Goal: Find specific page/section: Find specific page/section

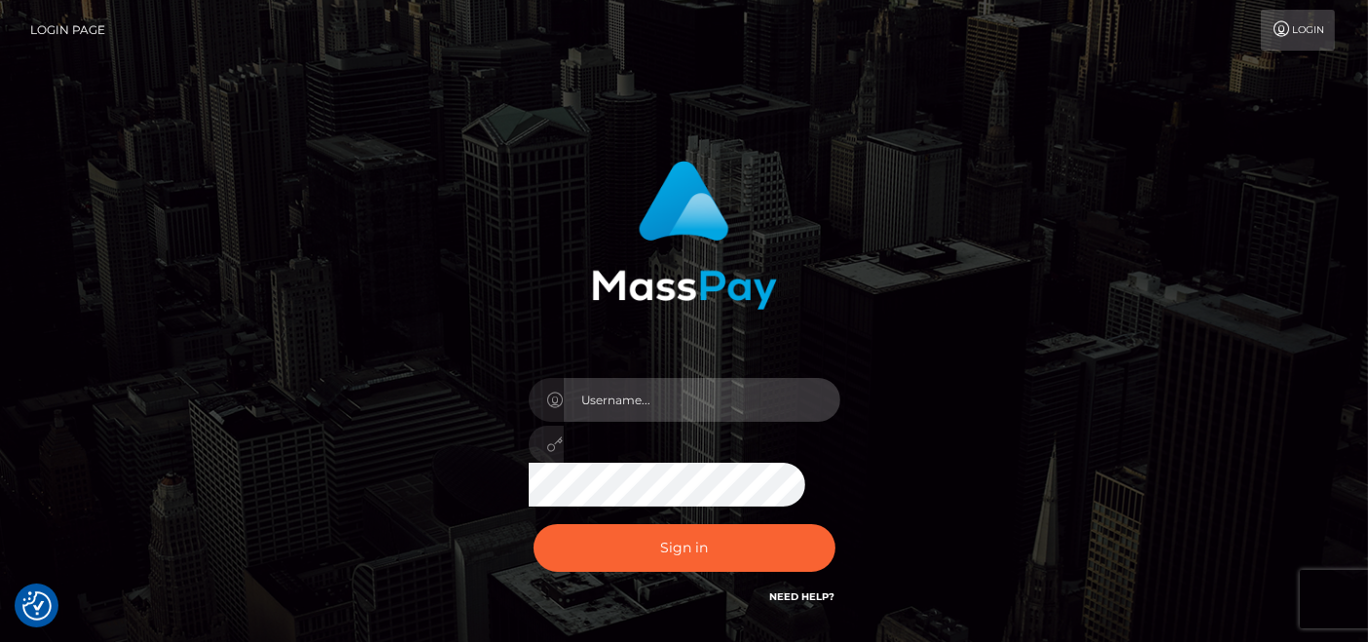
type input "[DOMAIN_NAME]"
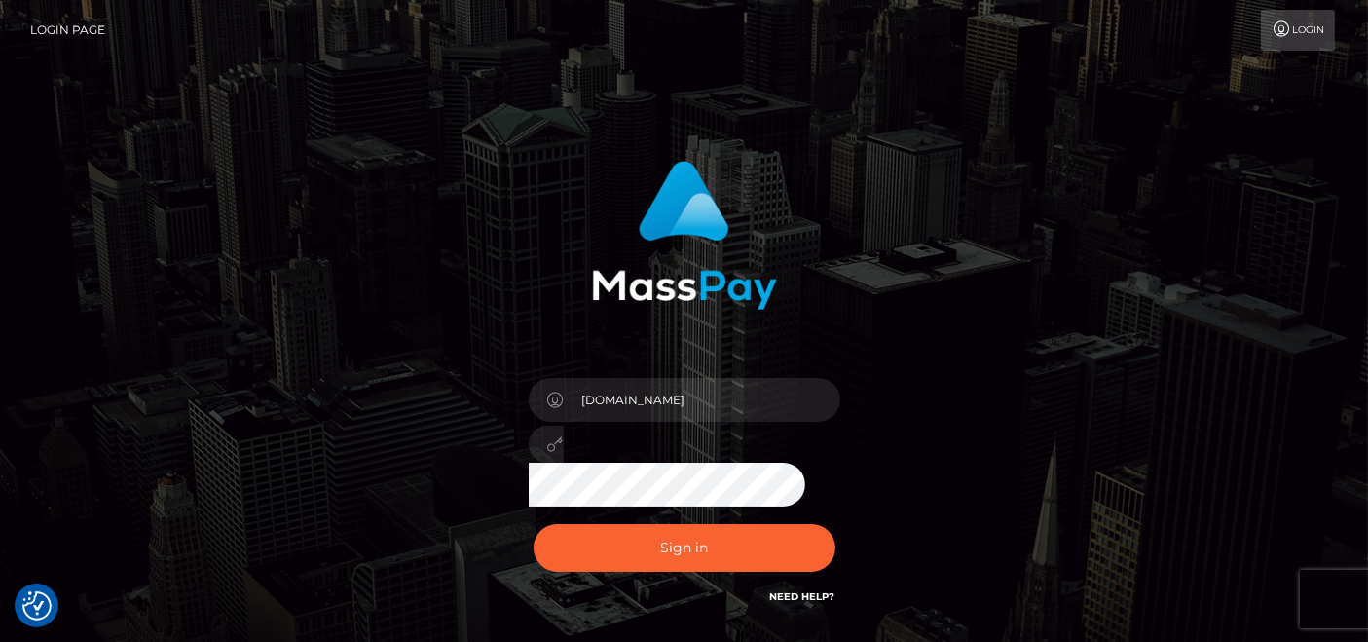
click at [692, 573] on div "Sign in Need Help?" at bounding box center [684, 555] width 341 height 87
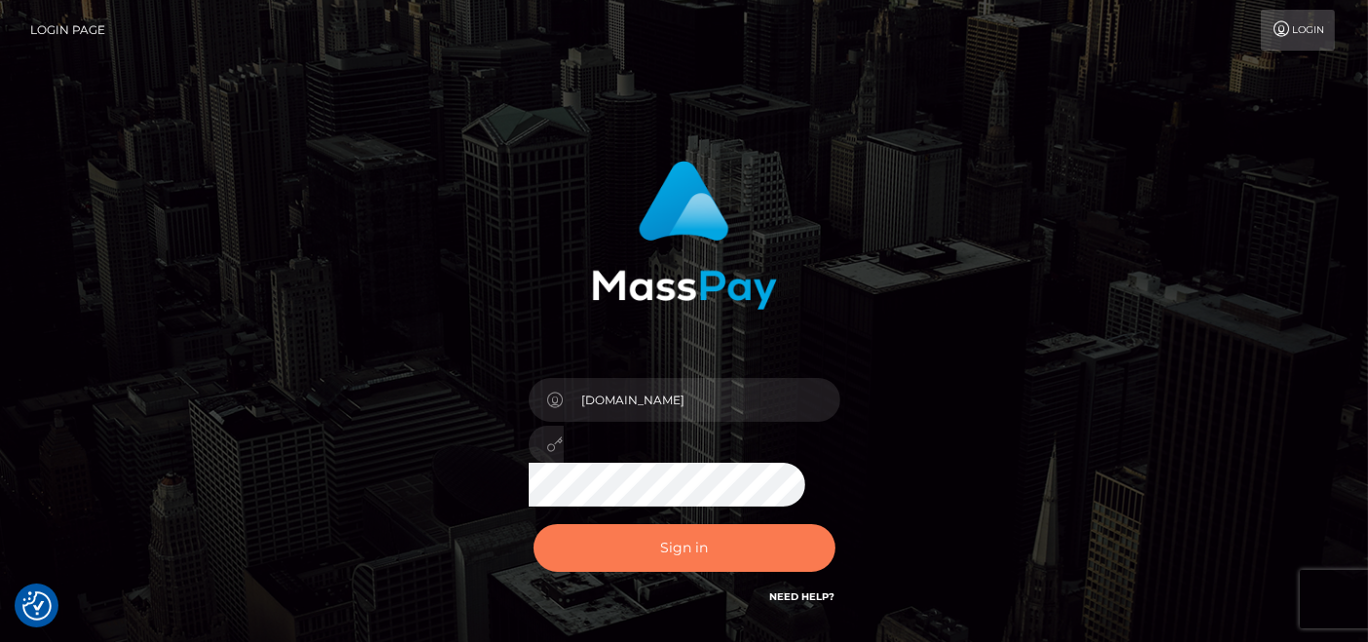
click at [687, 543] on button "Sign in" at bounding box center [685, 548] width 302 height 48
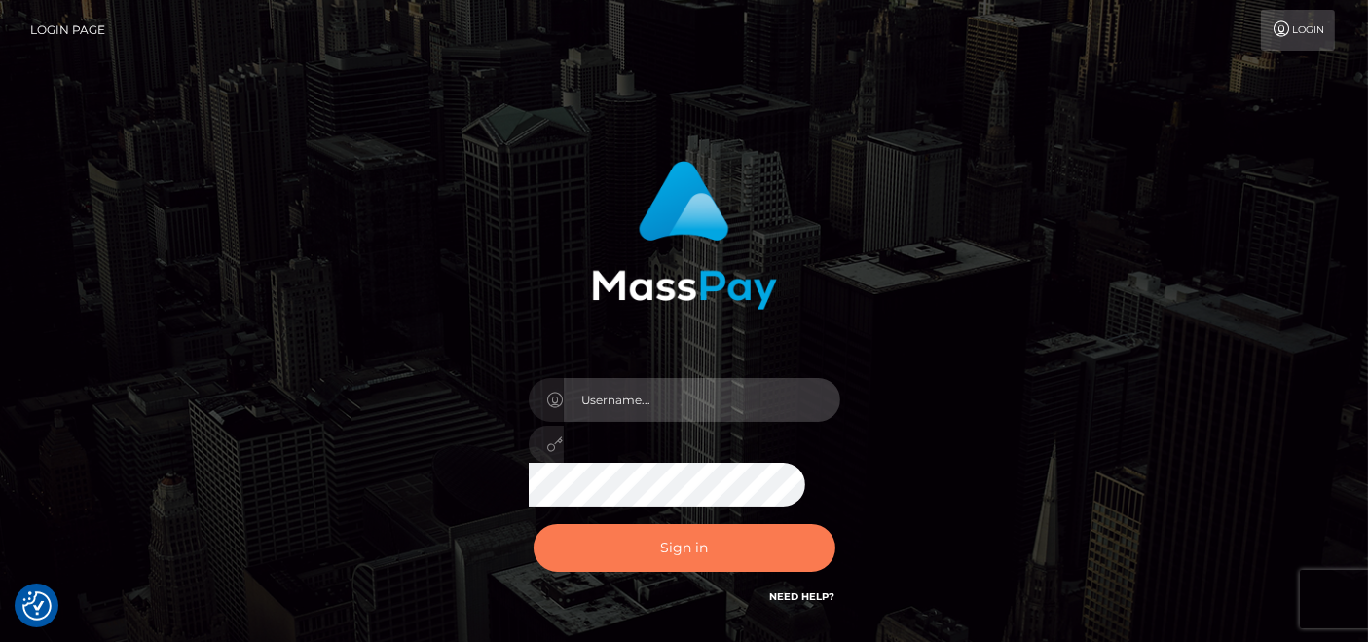
type input "pk.es"
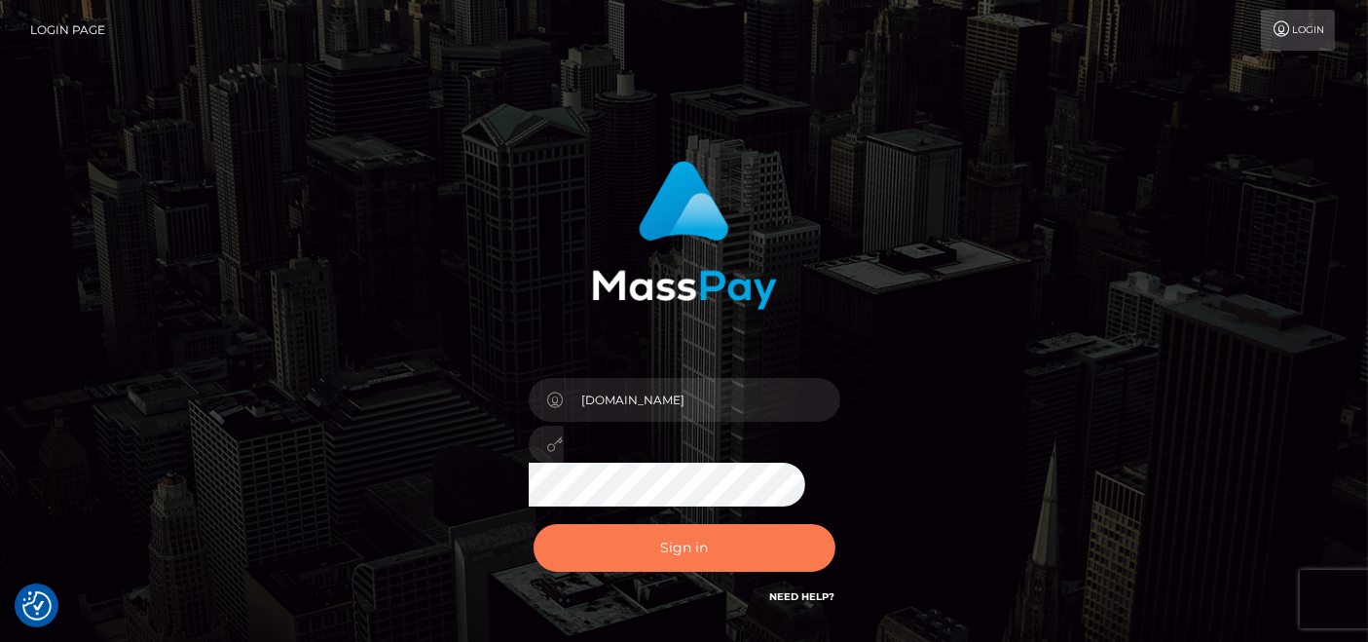
click at [682, 566] on button "Sign in" at bounding box center [685, 548] width 302 height 48
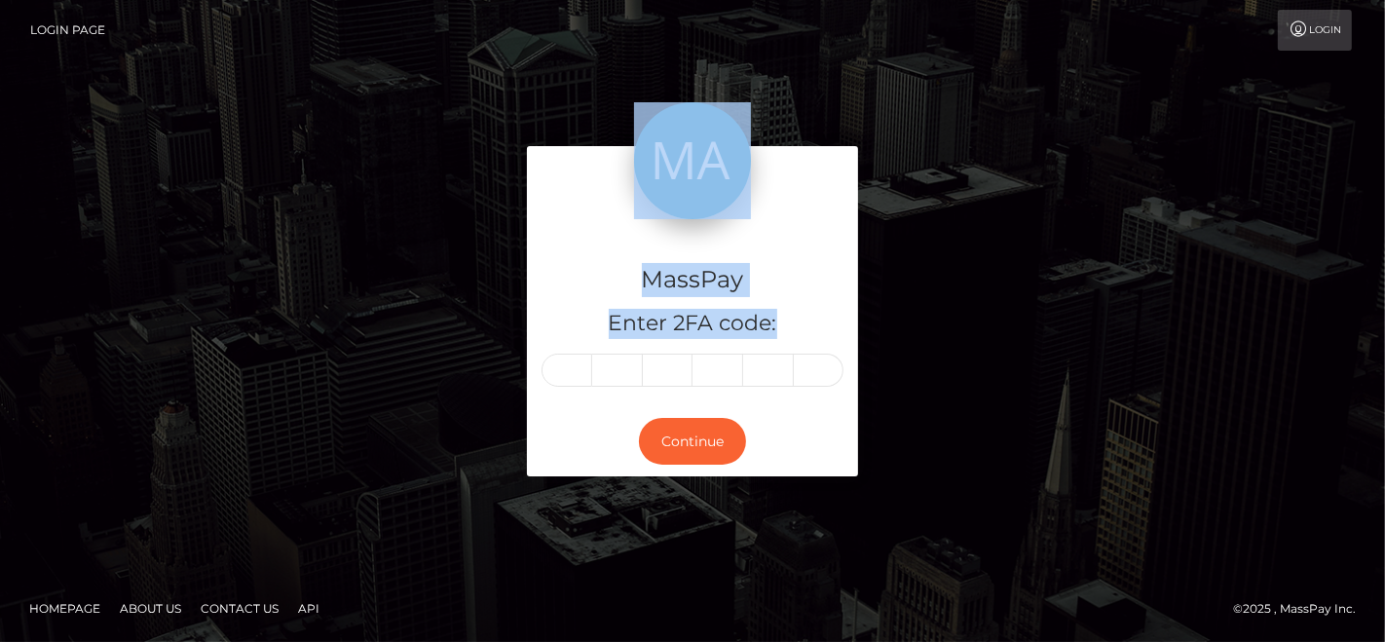
drag, startPoint x: 538, startPoint y: 380, endPoint x: 580, endPoint y: 365, distance: 44.3
click at [580, 365] on div "MassPay Enter 2FA code: Continue" at bounding box center [692, 321] width 1110 height 350
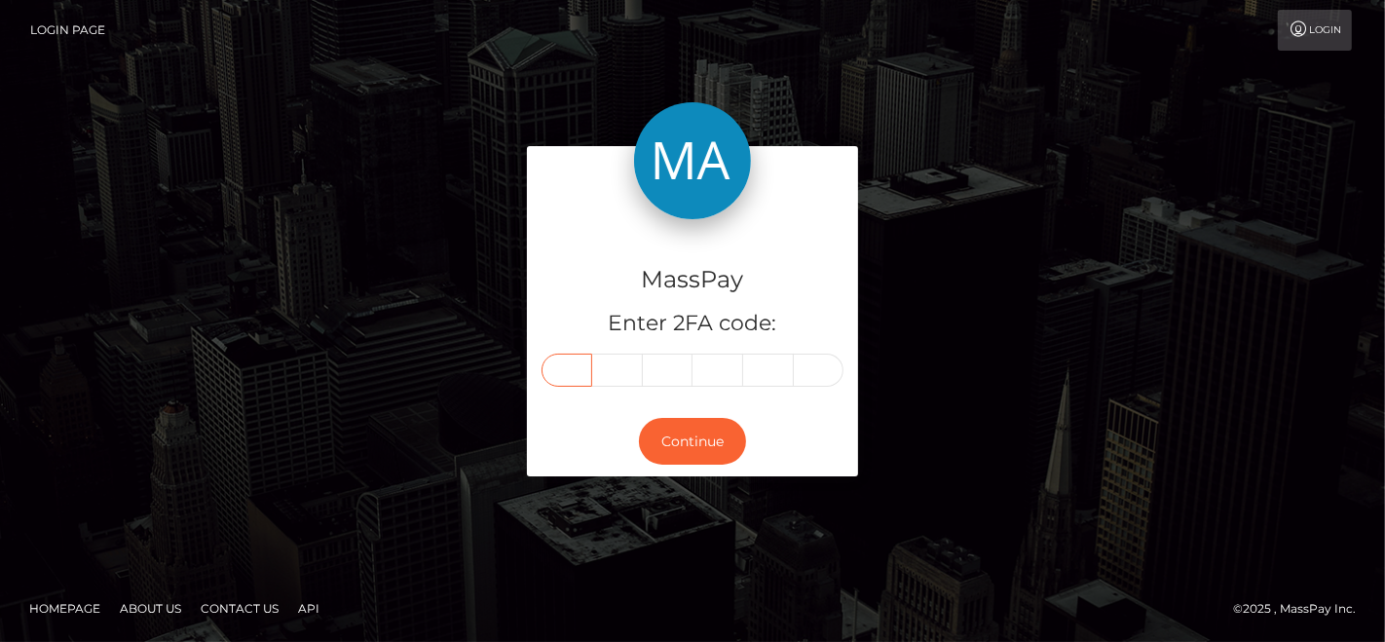
paste input "7"
type input "7"
type input "4"
type input "6"
type input "1"
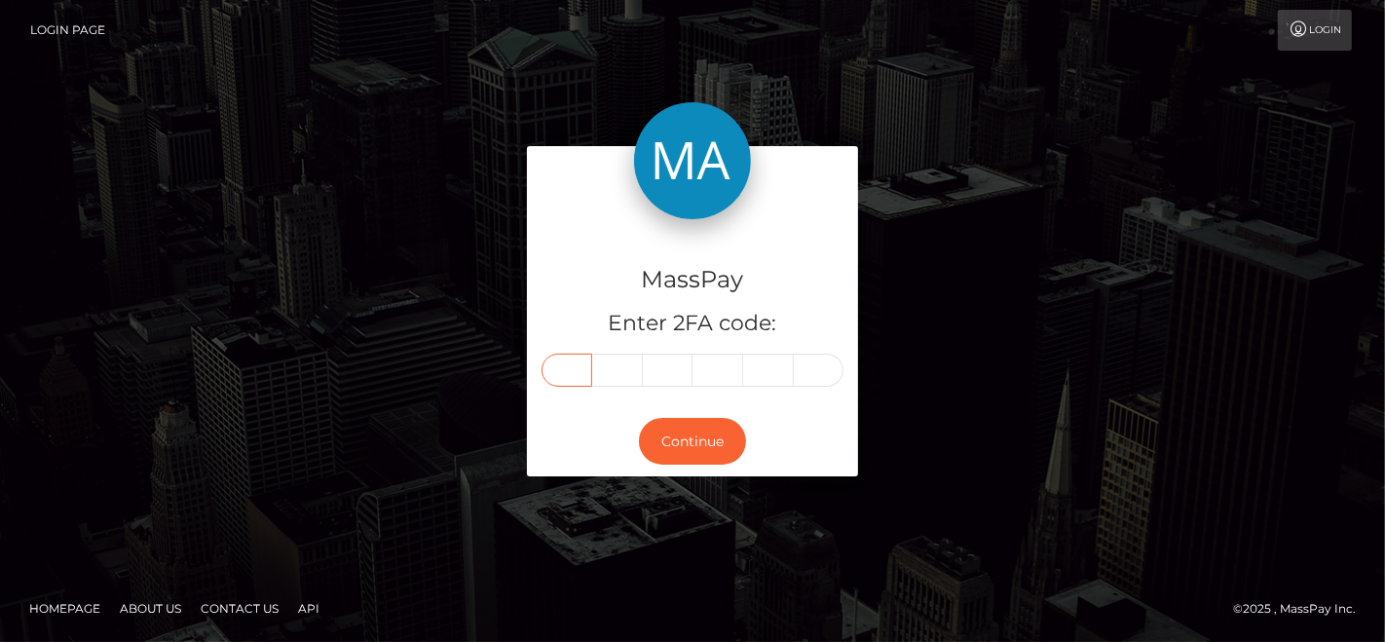
type input "6"
type input "9"
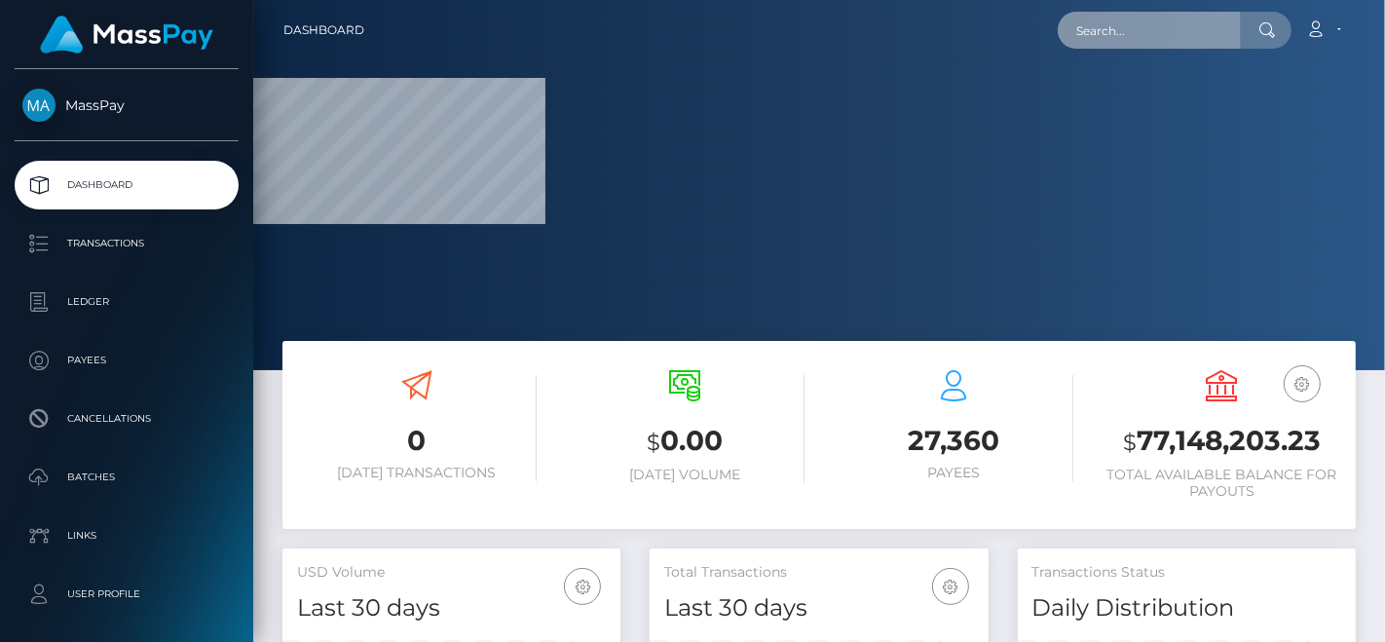
click at [1125, 47] on input "text" at bounding box center [1148, 30] width 183 height 37
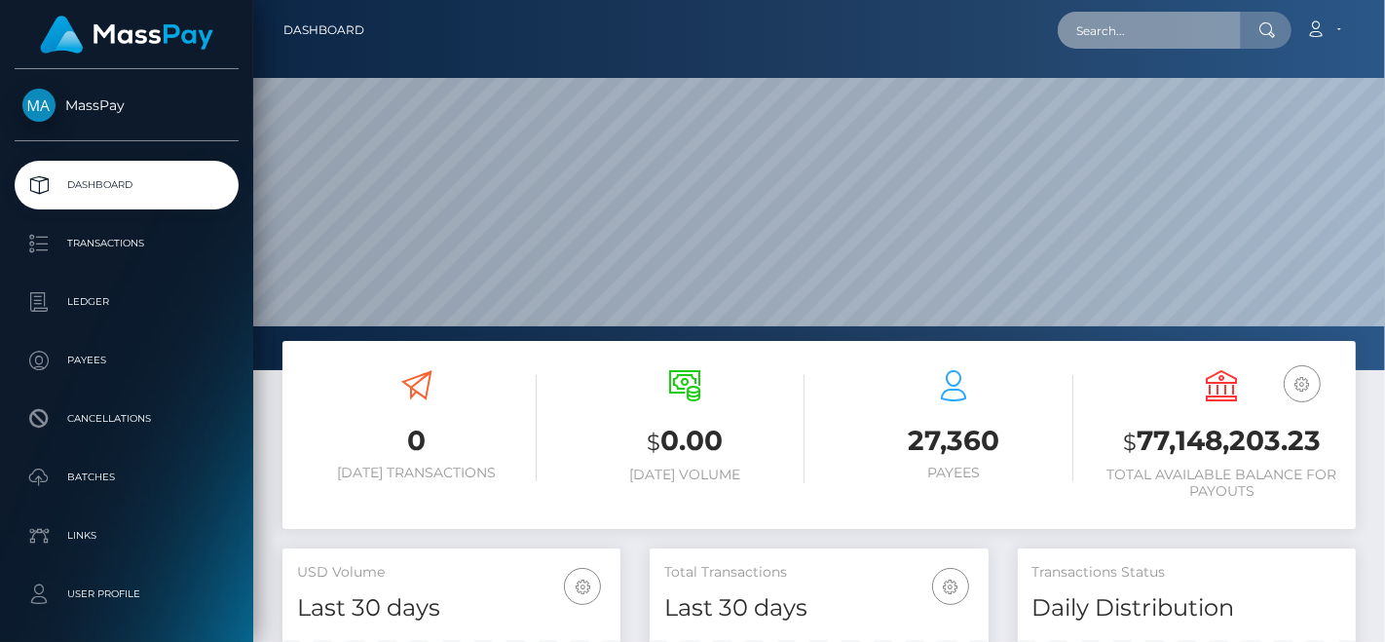
scroll to position [345, 338]
paste input "[EMAIL_ADDRESS][DOMAIN_NAME]"
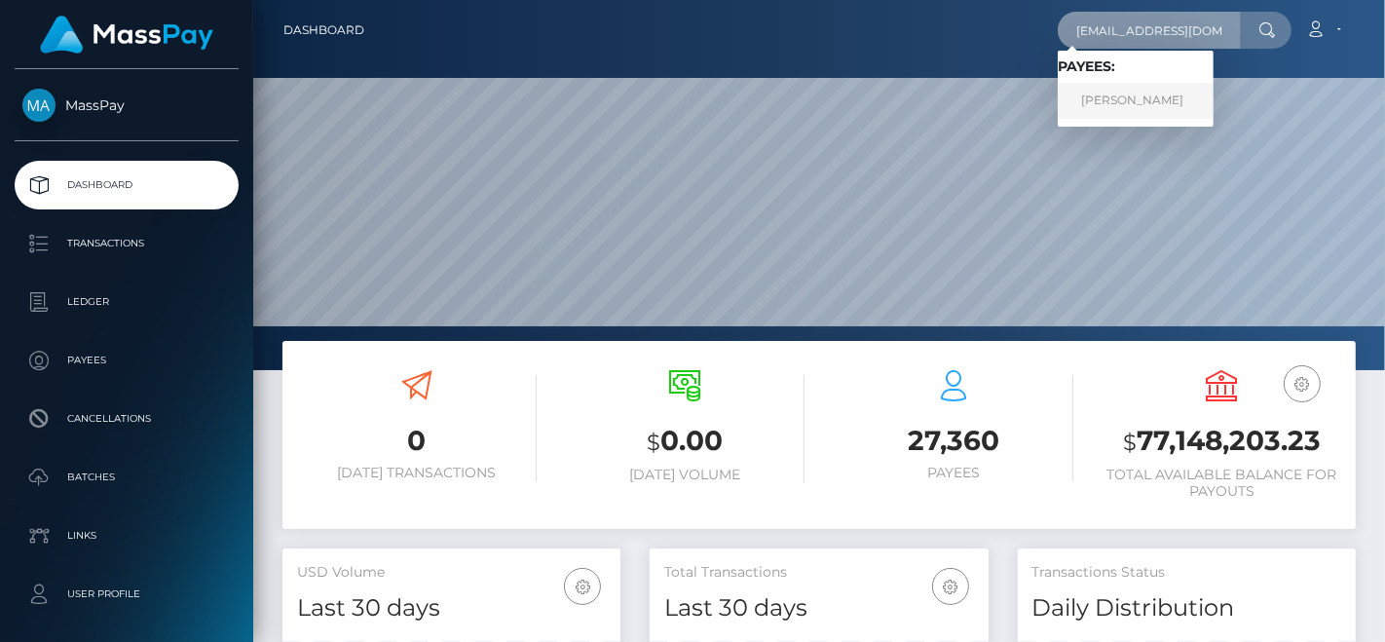
type input "[EMAIL_ADDRESS][DOMAIN_NAME]"
click at [1104, 95] on link "TILDEM YURTMAN" at bounding box center [1135, 101] width 156 height 36
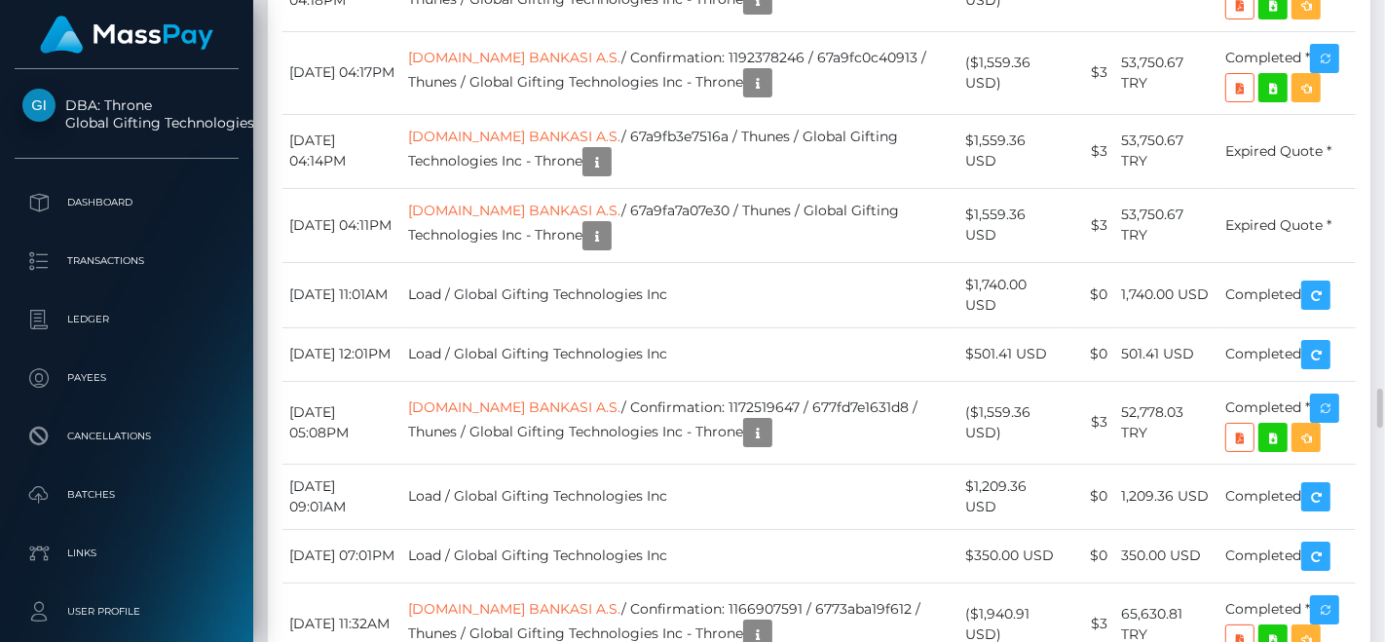
scroll to position [6371, 0]
drag, startPoint x: 1122, startPoint y: 280, endPoint x: 1172, endPoint y: 279, distance: 50.6
copy td "71,516.63"
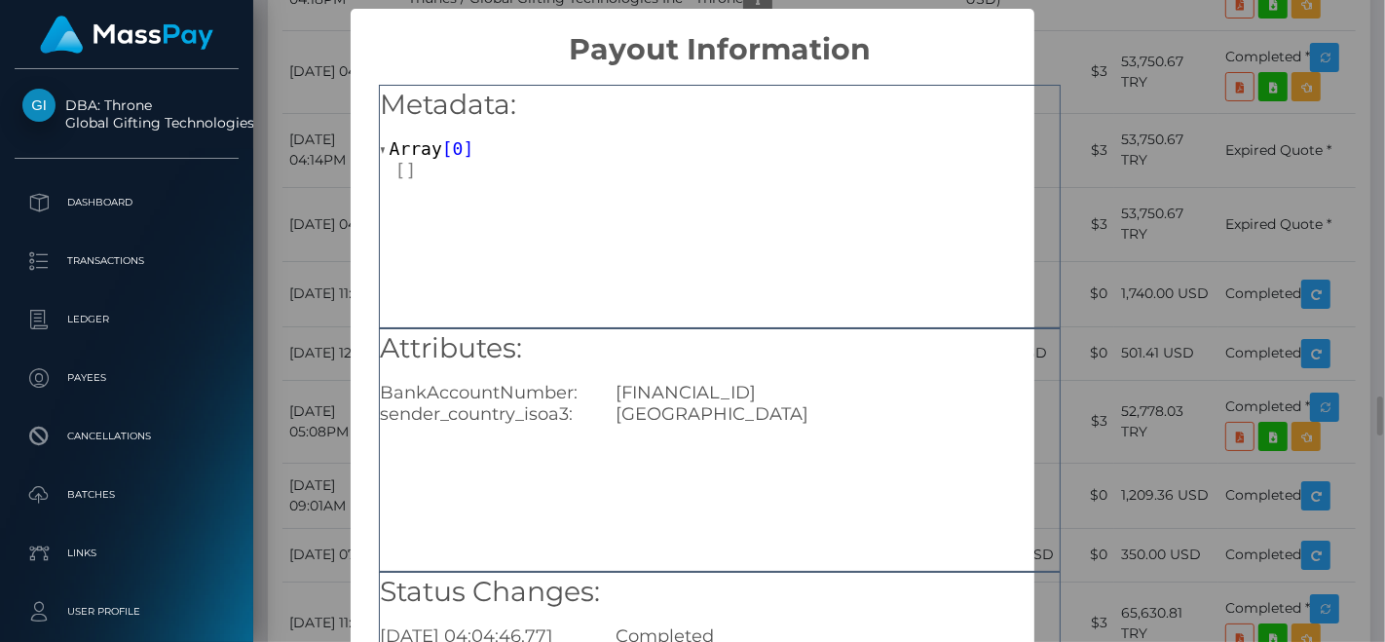
scroll to position [0, 0]
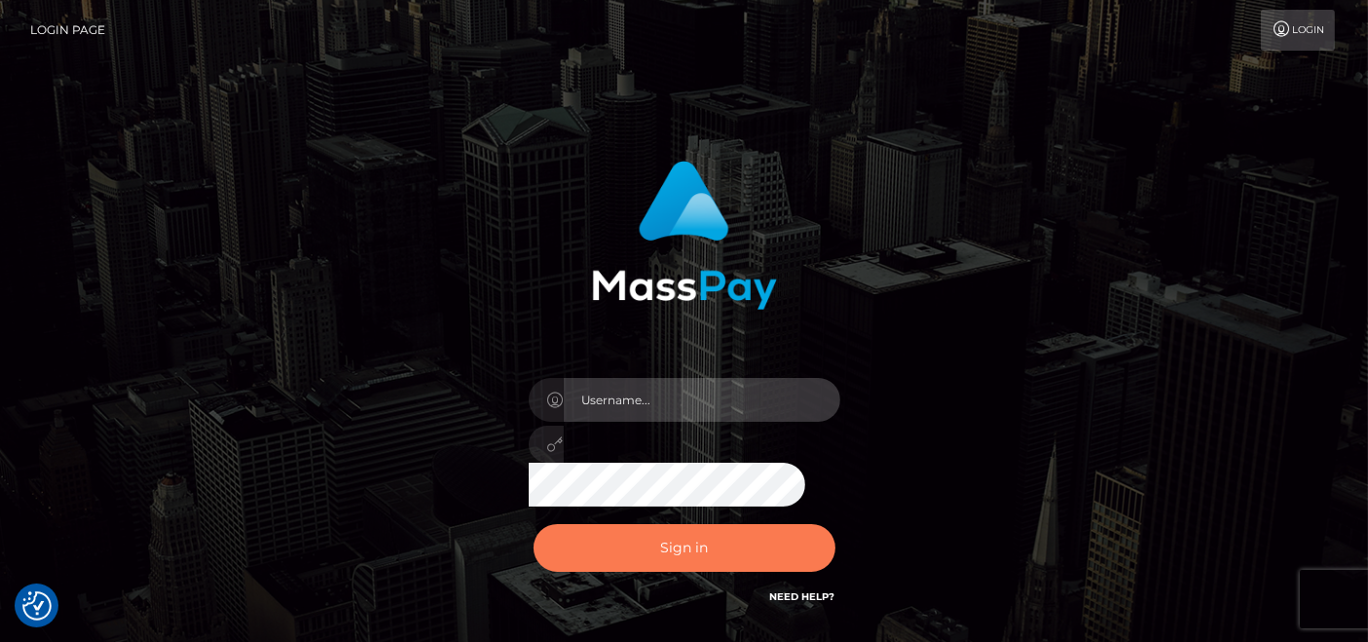
type input "[DOMAIN_NAME]"
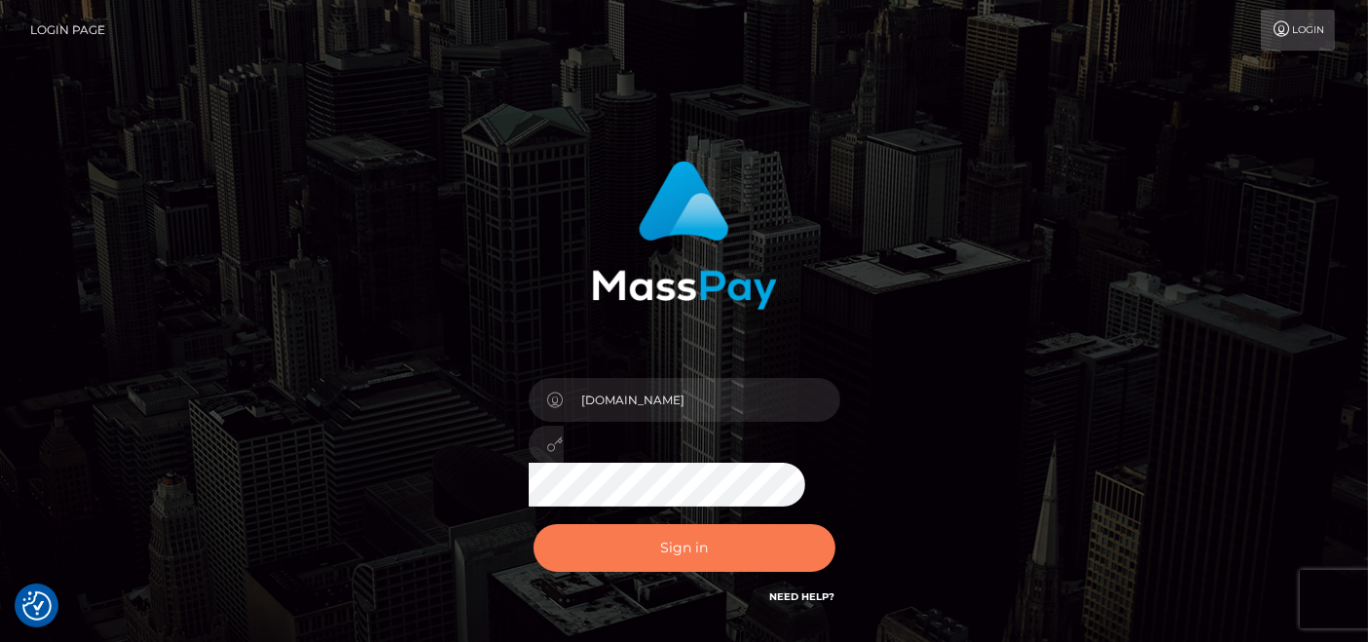
click at [694, 569] on button "Sign in" at bounding box center [685, 548] width 302 height 48
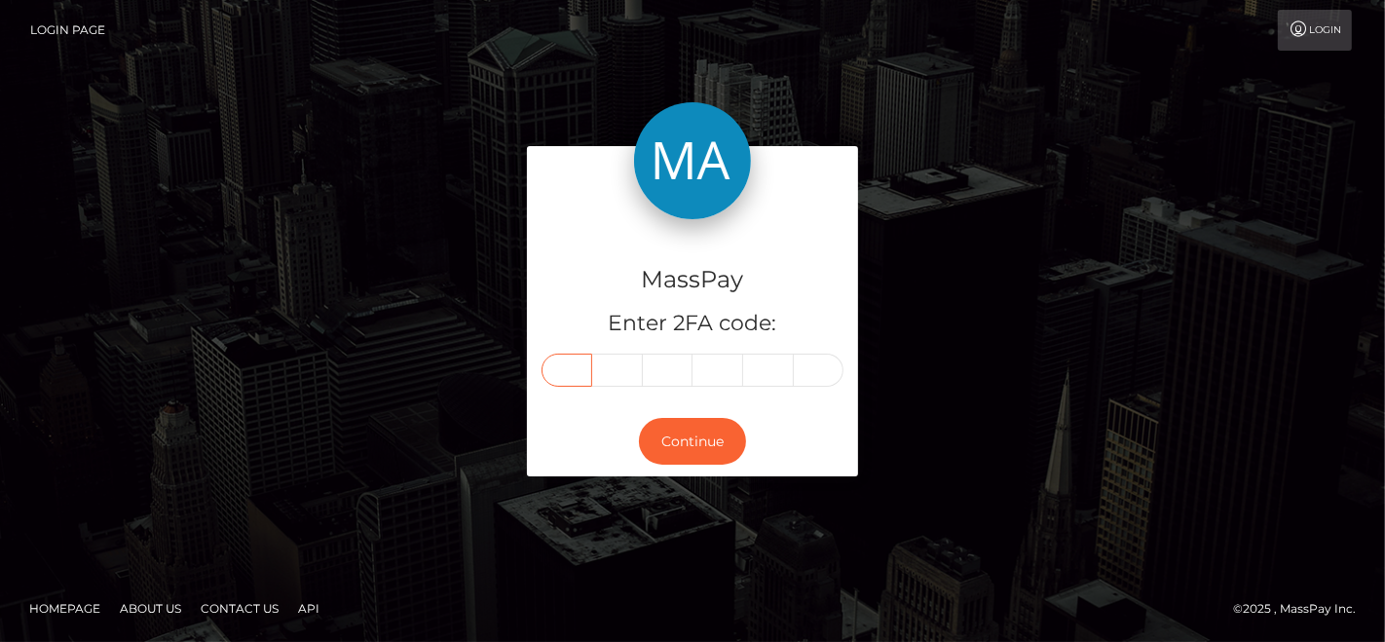
click at [587, 358] on input "text" at bounding box center [566, 369] width 51 height 33
paste input "5"
type input "5"
type input "2"
type input "9"
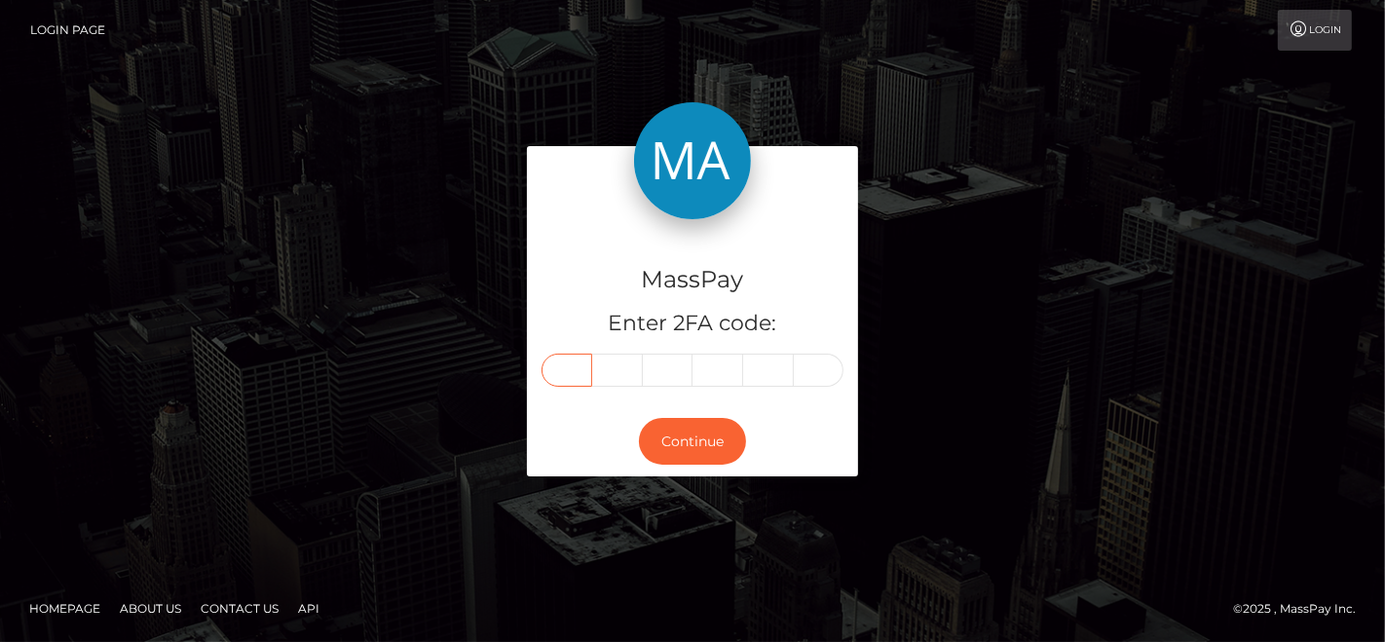
type input "7"
type input "0"
type input "8"
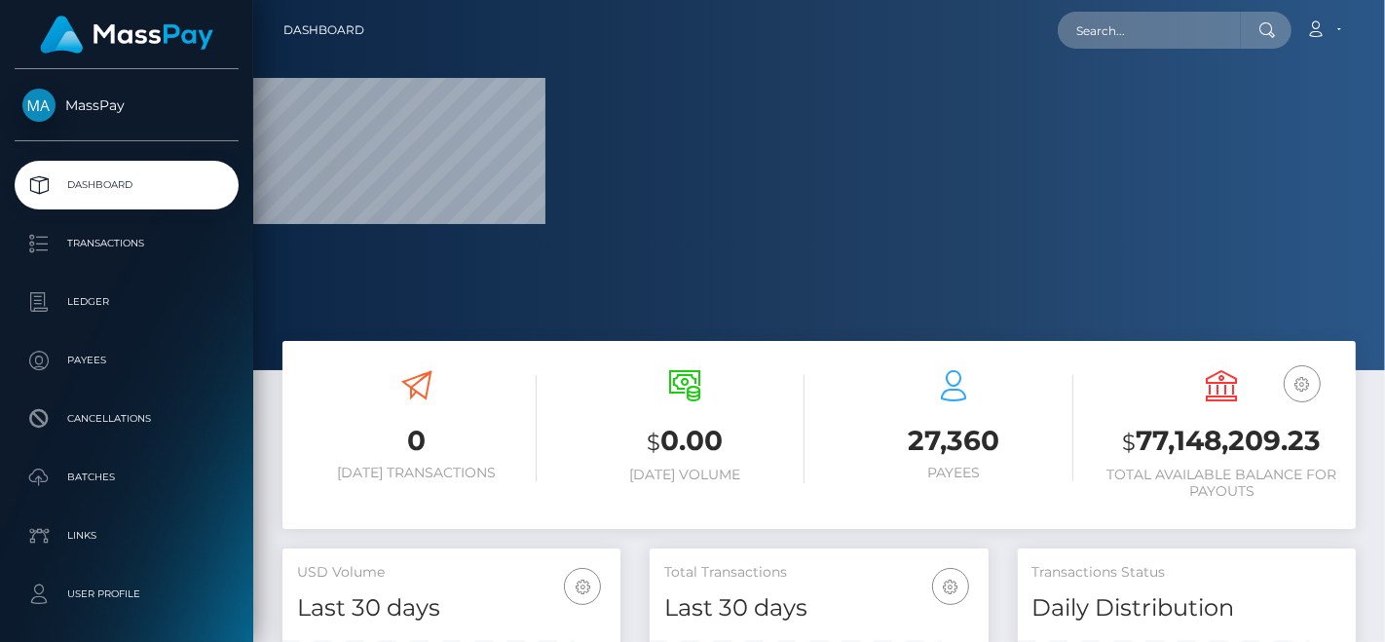
click at [1090, 50] on div "Loading... Loading... Account Edit Profile Logout" at bounding box center [867, 30] width 975 height 41
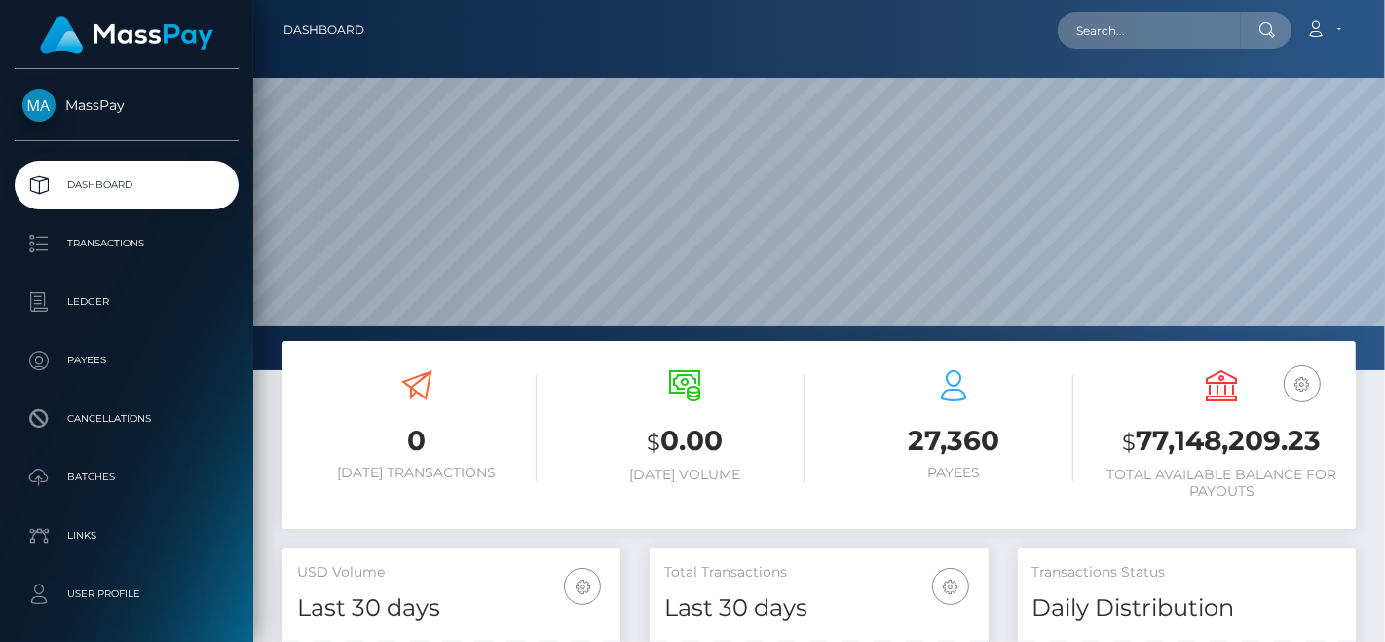
drag, startPoint x: 1094, startPoint y: 49, endPoint x: 1110, endPoint y: 26, distance: 27.3
click at [1110, 26] on div "Loading... Loading... Account Edit Profile Logout" at bounding box center [867, 30] width 975 height 41
click at [1110, 26] on input "text" at bounding box center [1148, 30] width 183 height 37
paste input "[EMAIL_ADDRESS][DOMAIN_NAME]"
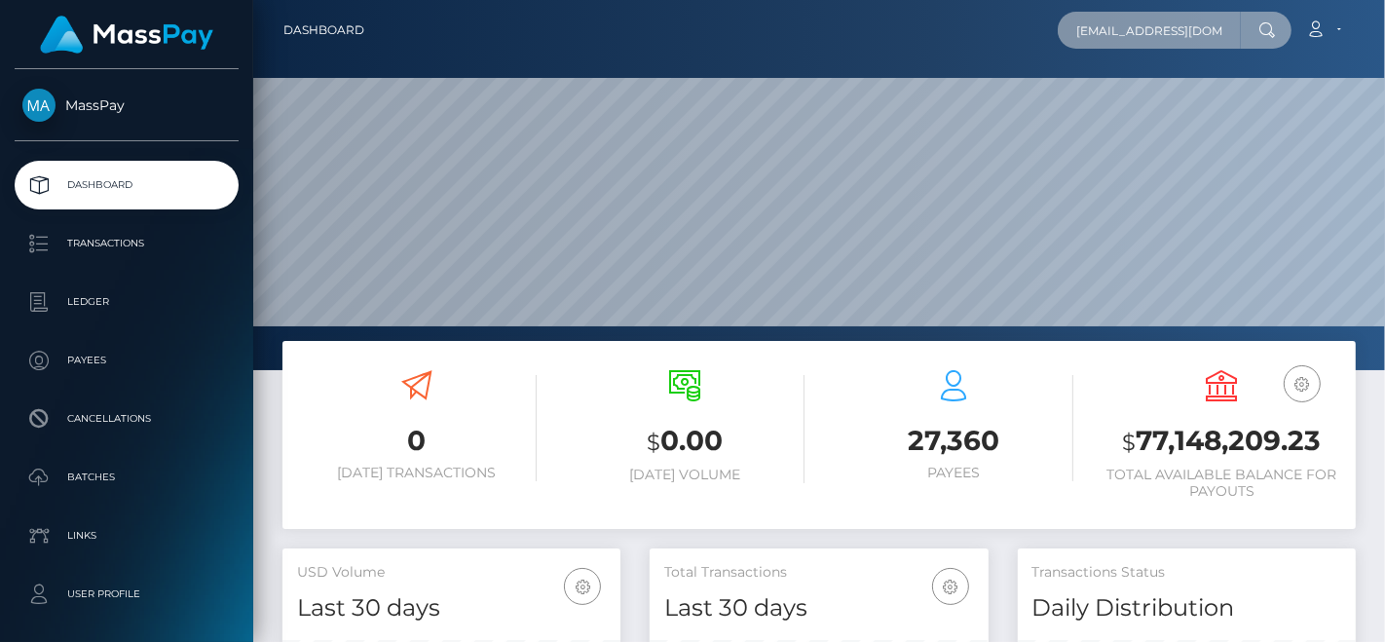
scroll to position [0, 27]
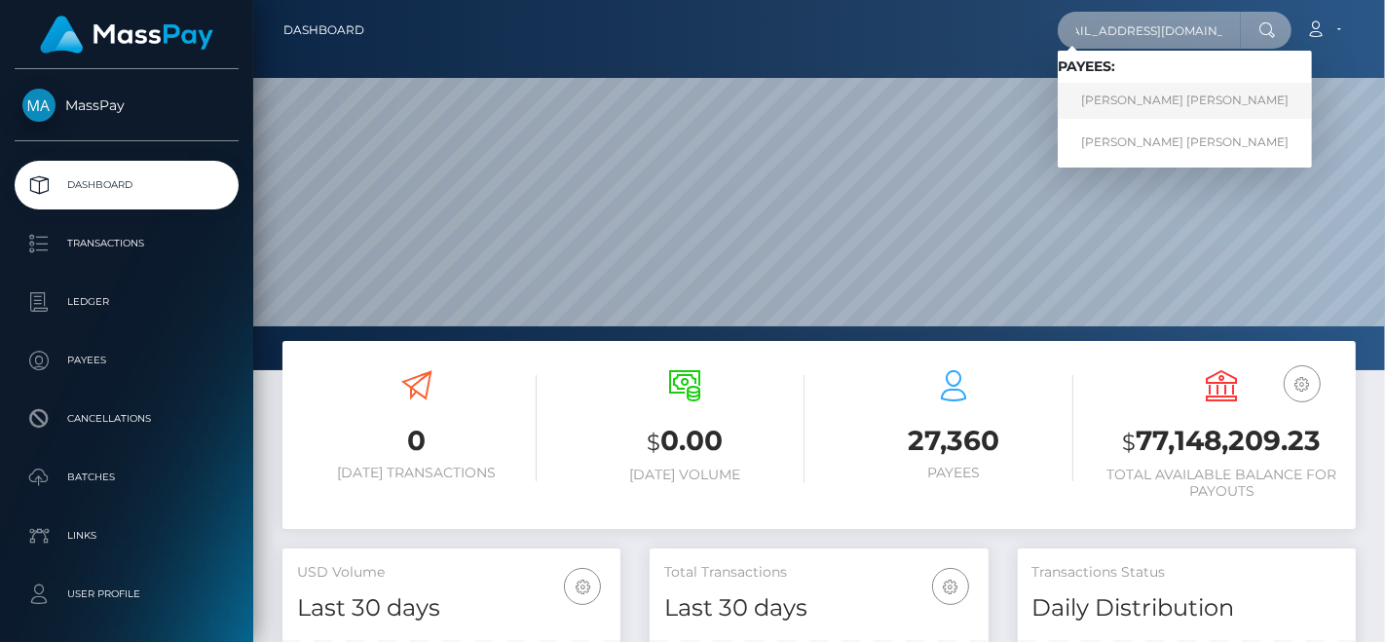
type input "[EMAIL_ADDRESS][DOMAIN_NAME]"
click at [1135, 95] on link "[PERSON_NAME] [PERSON_NAME]" at bounding box center [1184, 101] width 254 height 36
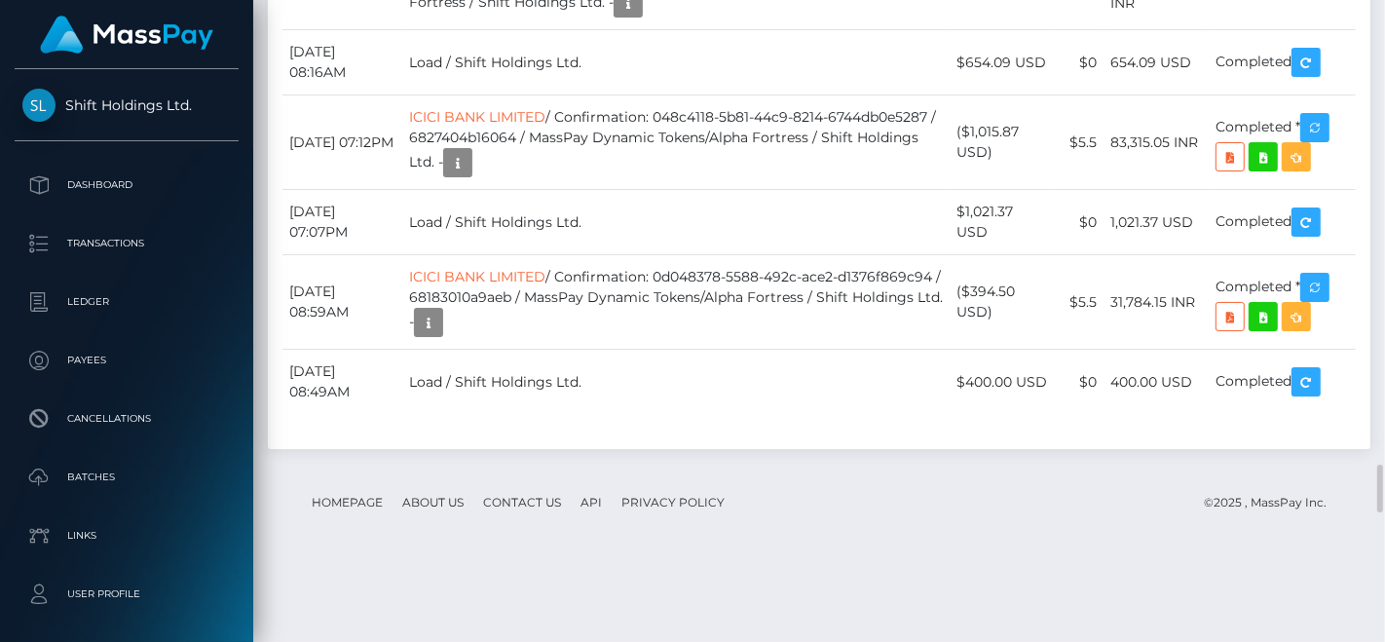
scroll to position [6168, 0]
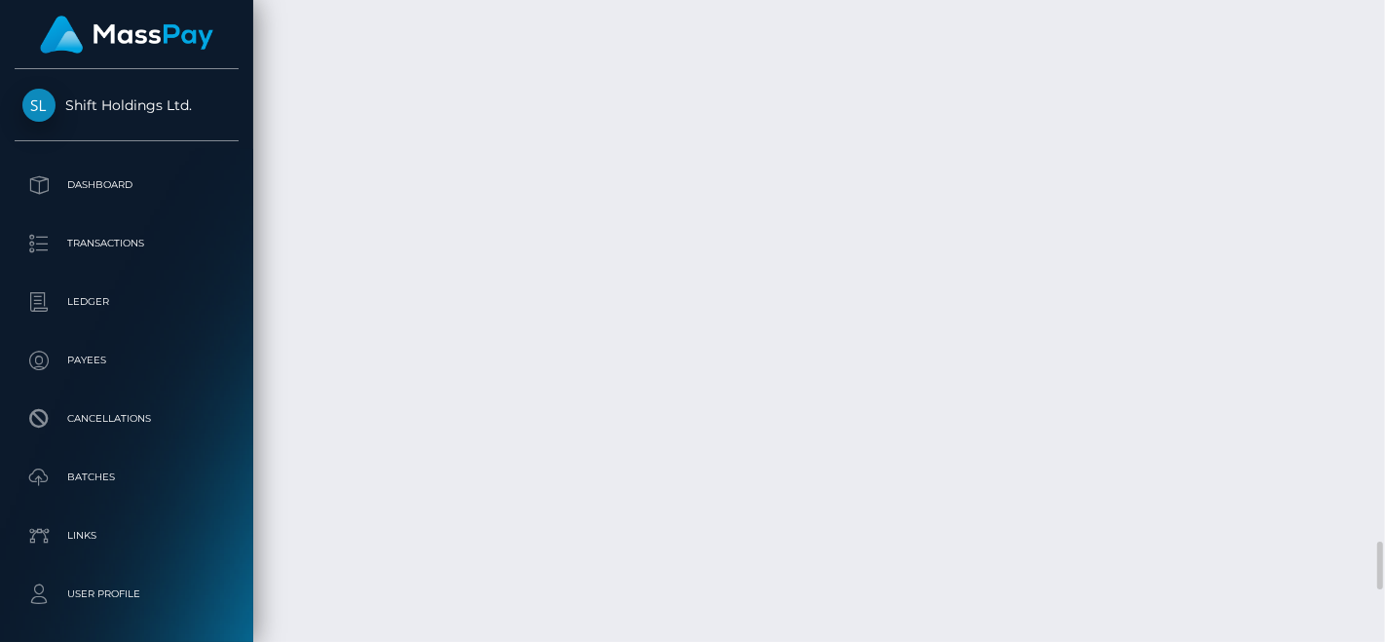
scroll to position [7279, 0]
